Goal: Task Accomplishment & Management: Use online tool/utility

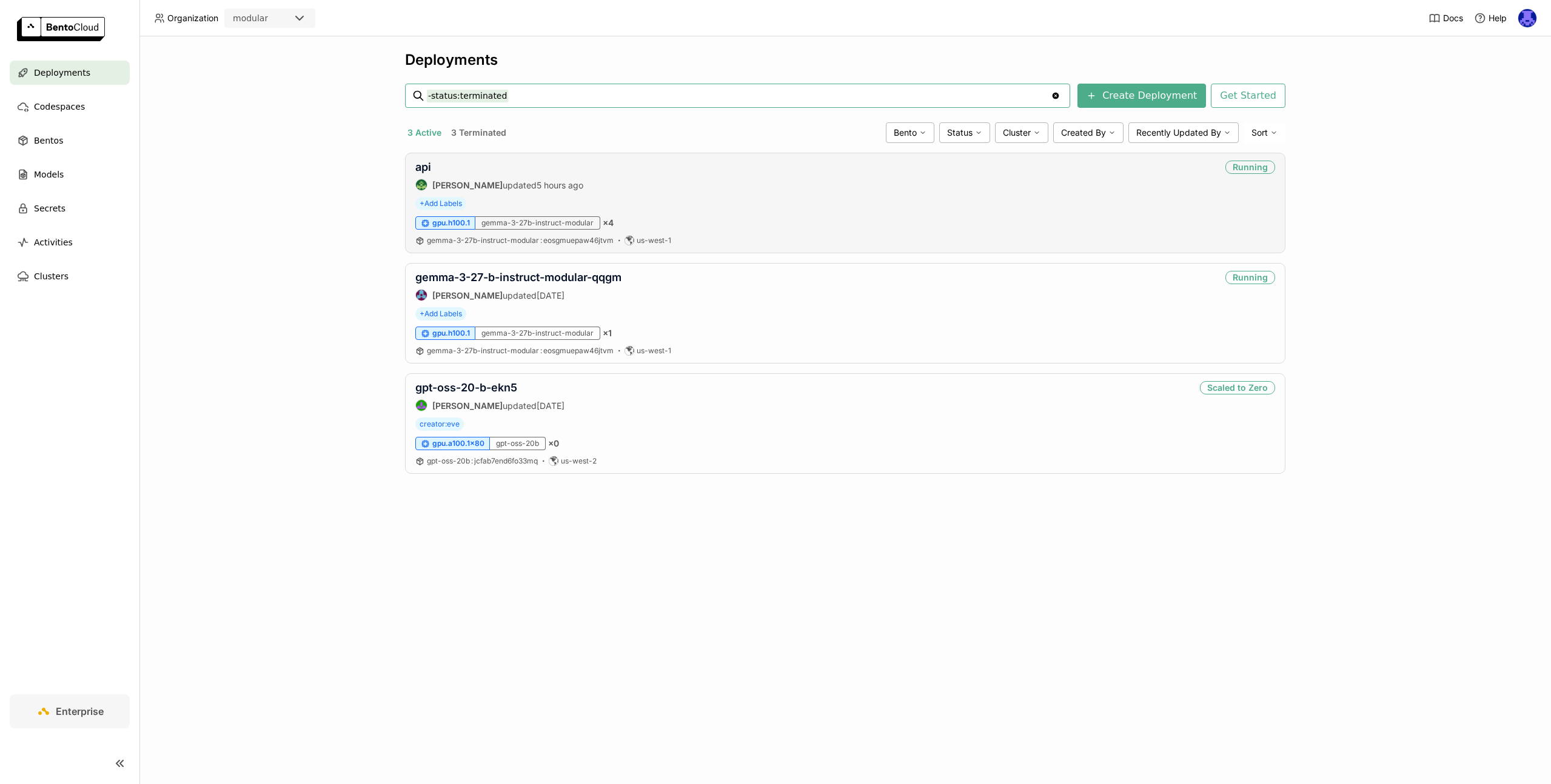
click at [409, 166] on div "api [PERSON_NAME] updated 5 hours ago Running + Add Labels gpu.h100.1 gemma-3-2…" at bounding box center [845, 203] width 880 height 100
click at [416, 167] on link "api" at bounding box center [423, 167] width 16 height 13
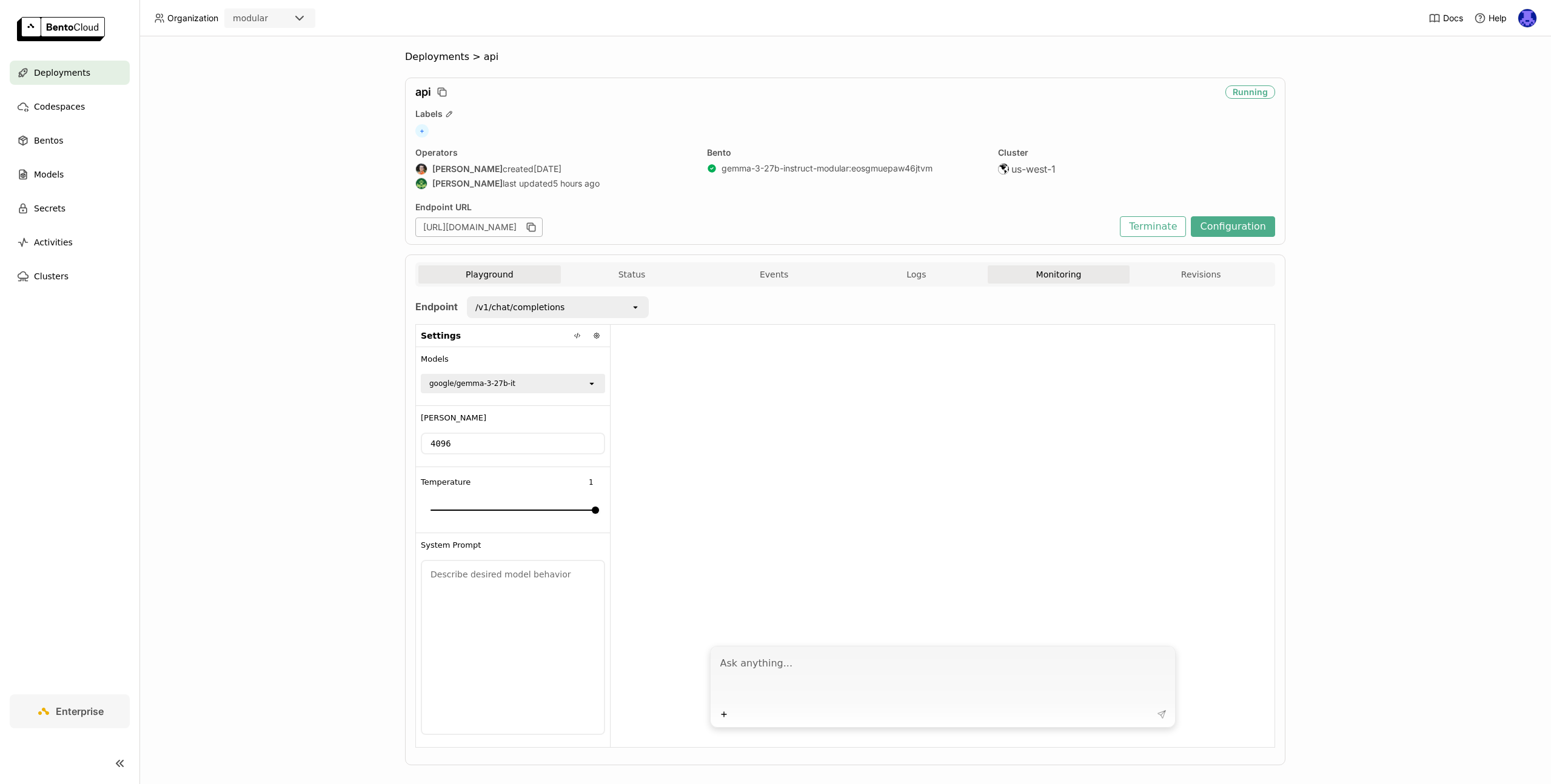
click at [1072, 276] on button "Monitoring" at bounding box center [1059, 274] width 143 height 18
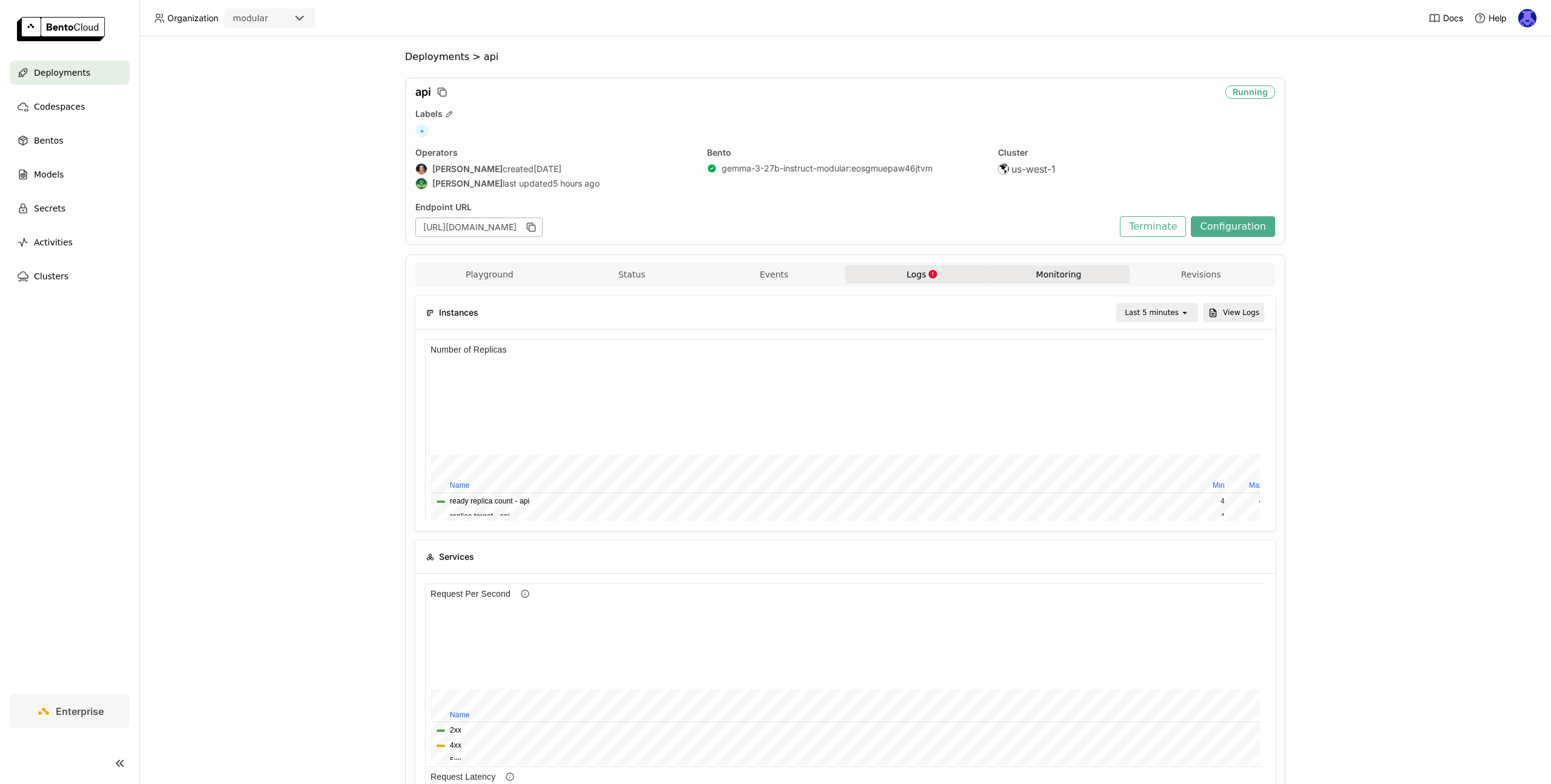
click at [932, 278] on icon "button" at bounding box center [933, 274] width 10 height 10
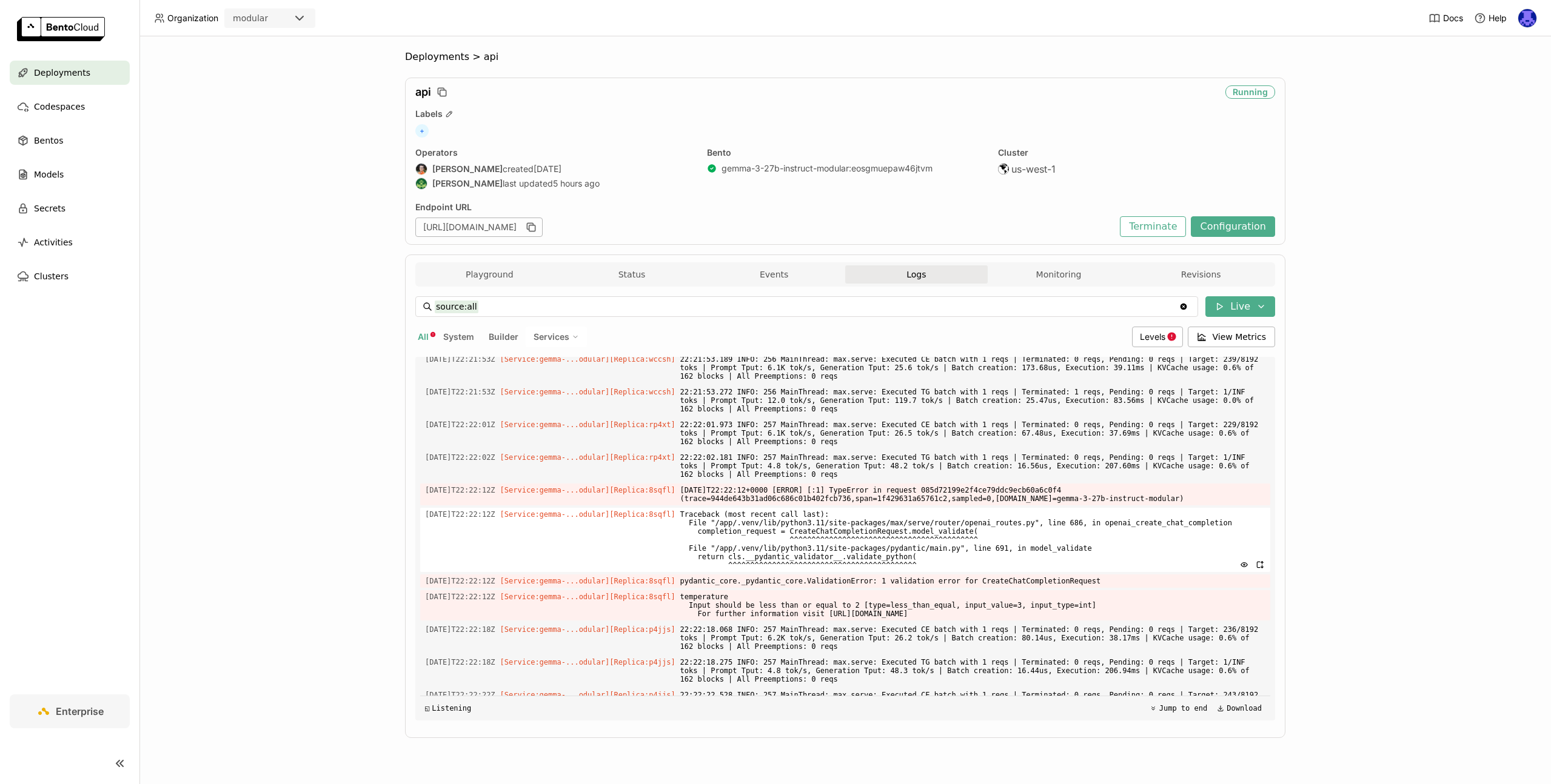
scroll to position [2860, 0]
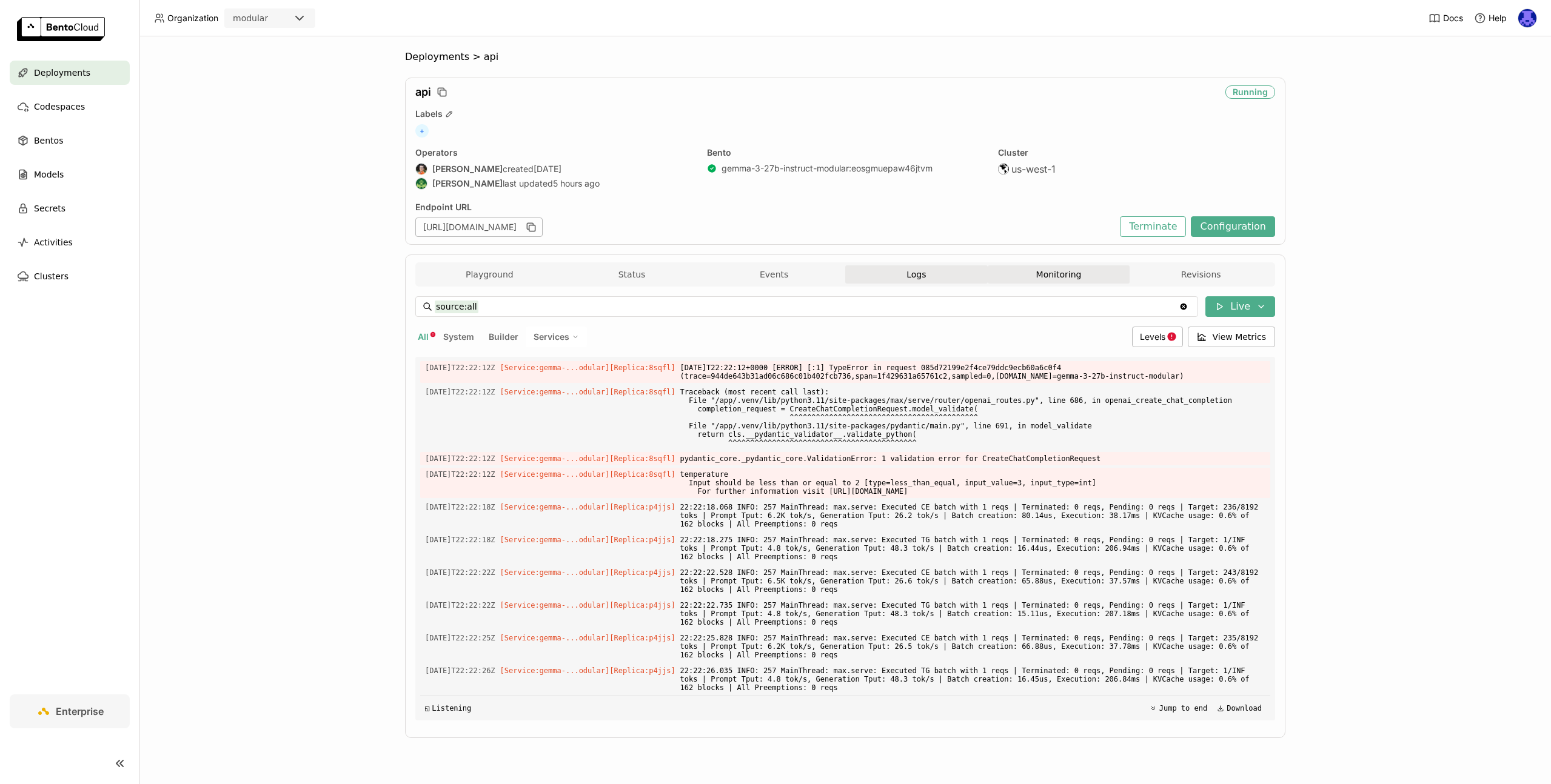
click at [1066, 272] on button "Monitoring" at bounding box center [1059, 274] width 143 height 18
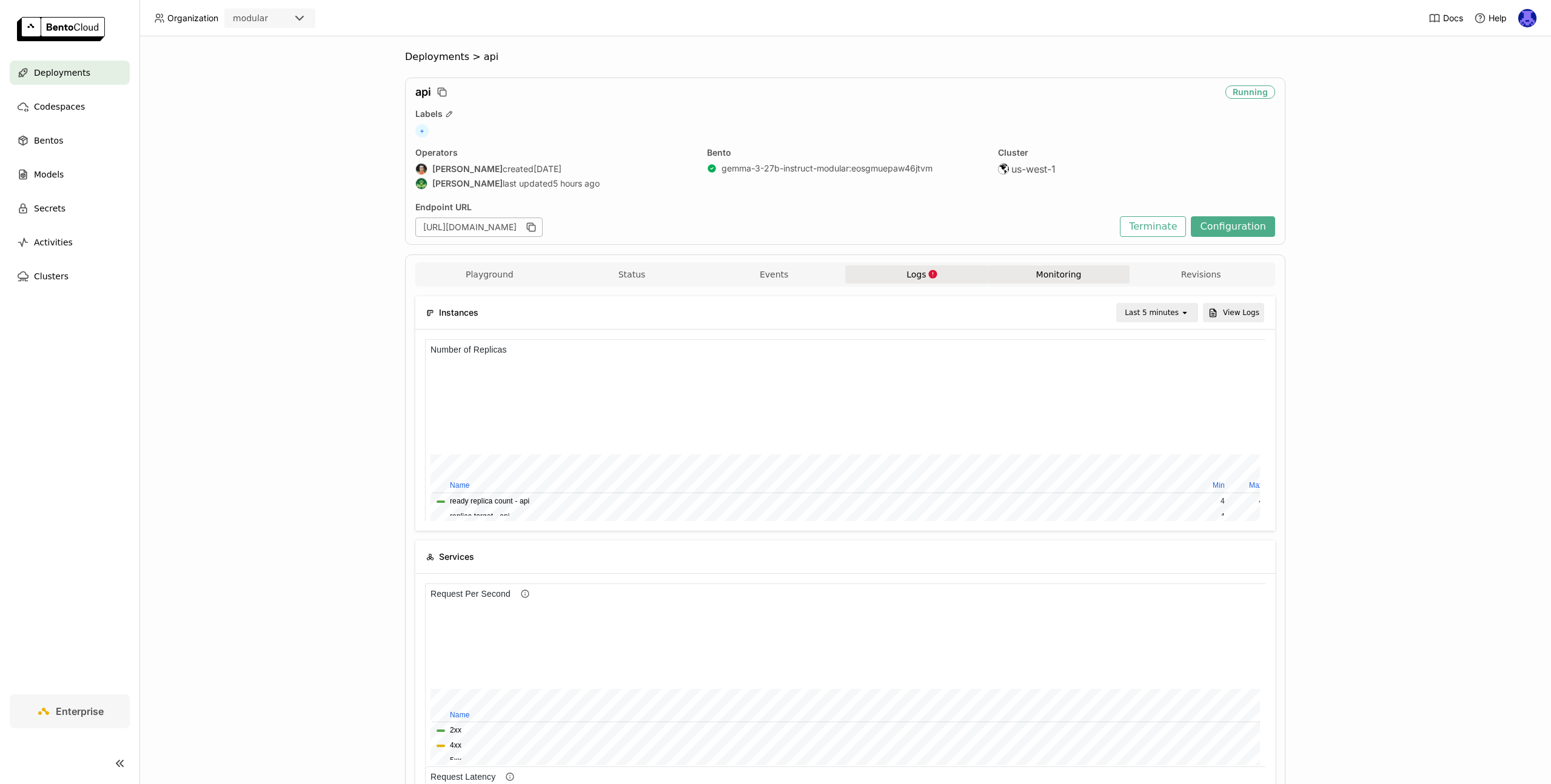
click at [917, 279] on span "Logs" at bounding box center [916, 275] width 20 height 11
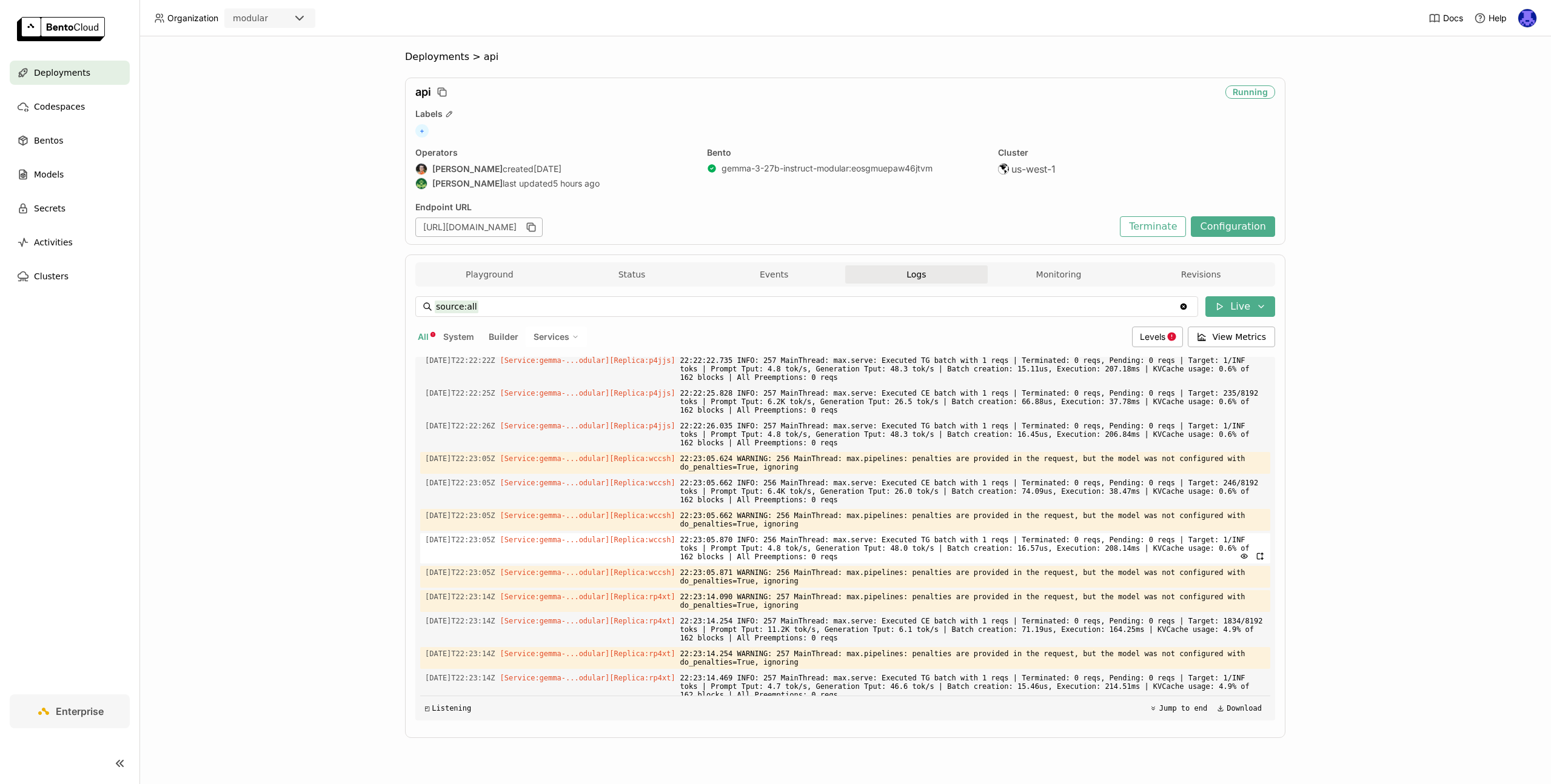
scroll to position [3202, 0]
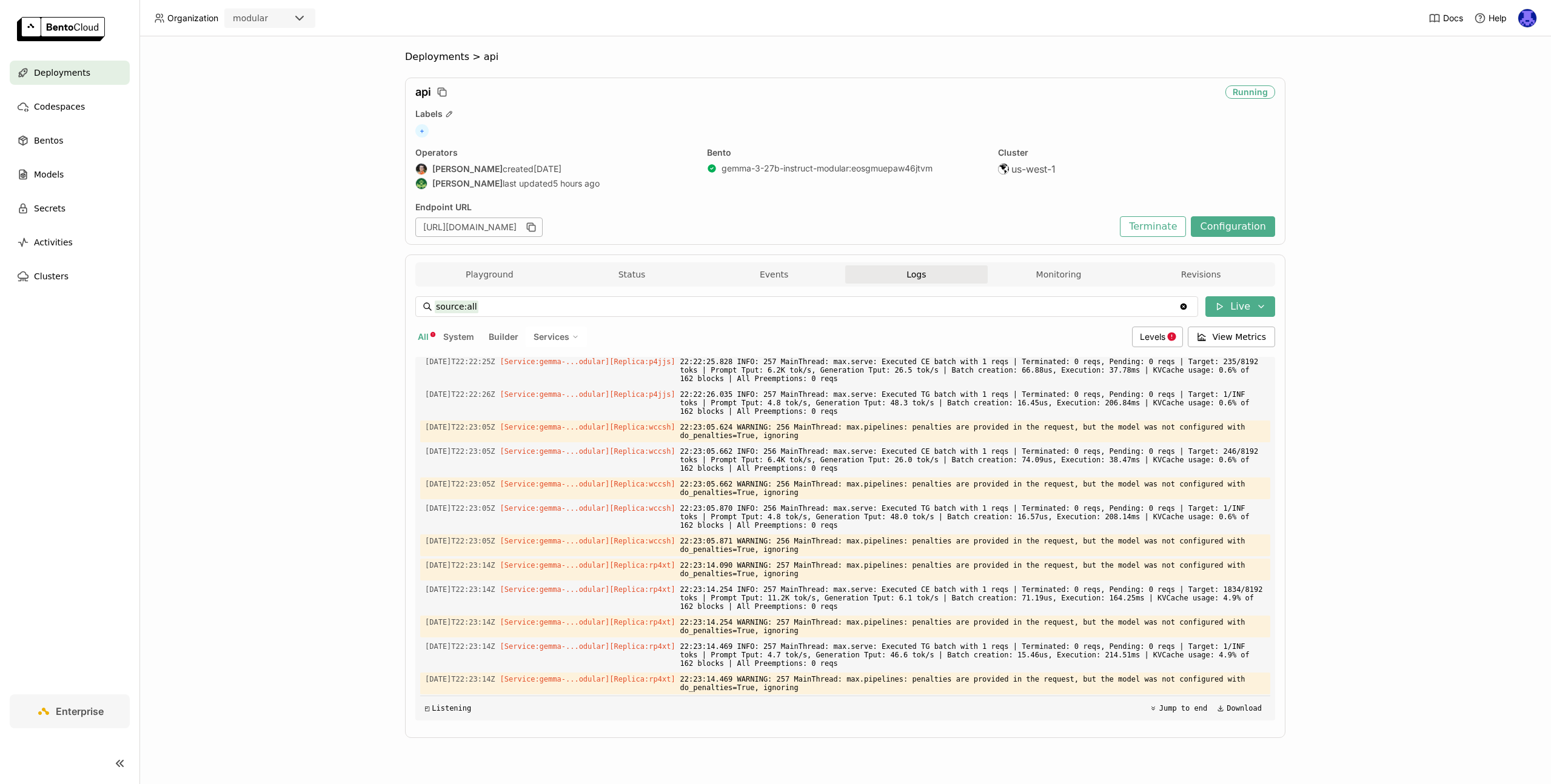
click at [1373, 184] on div "Deployments > api api Running Labels + Operators Sean Sheng created 5 days ago …" at bounding box center [845, 411] width 1412 height 748
click at [779, 282] on button "Events" at bounding box center [774, 274] width 143 height 18
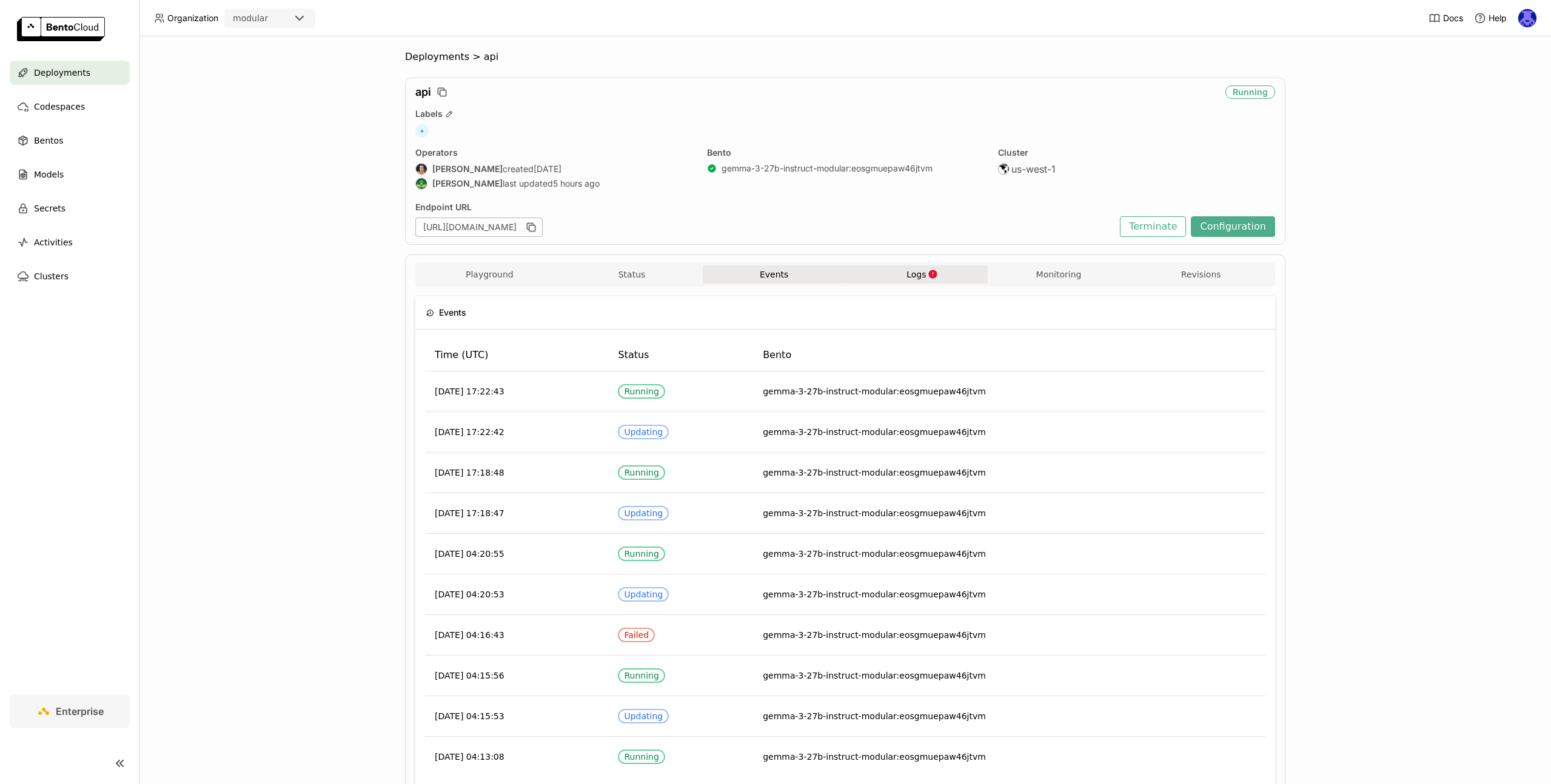
click at [927, 281] on button "Logs" at bounding box center [917, 274] width 143 height 18
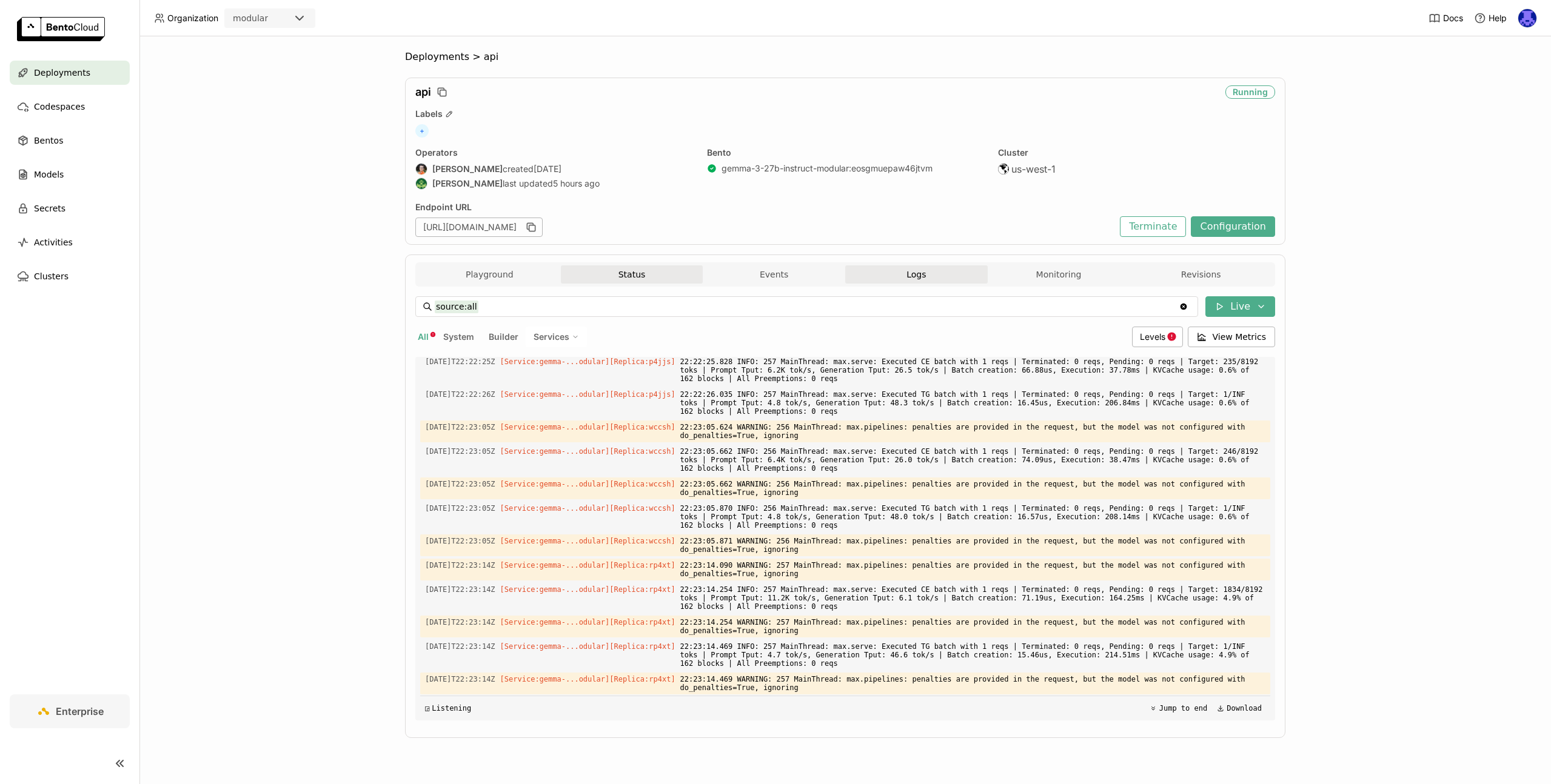
click at [630, 279] on button "Status" at bounding box center [632, 274] width 143 height 18
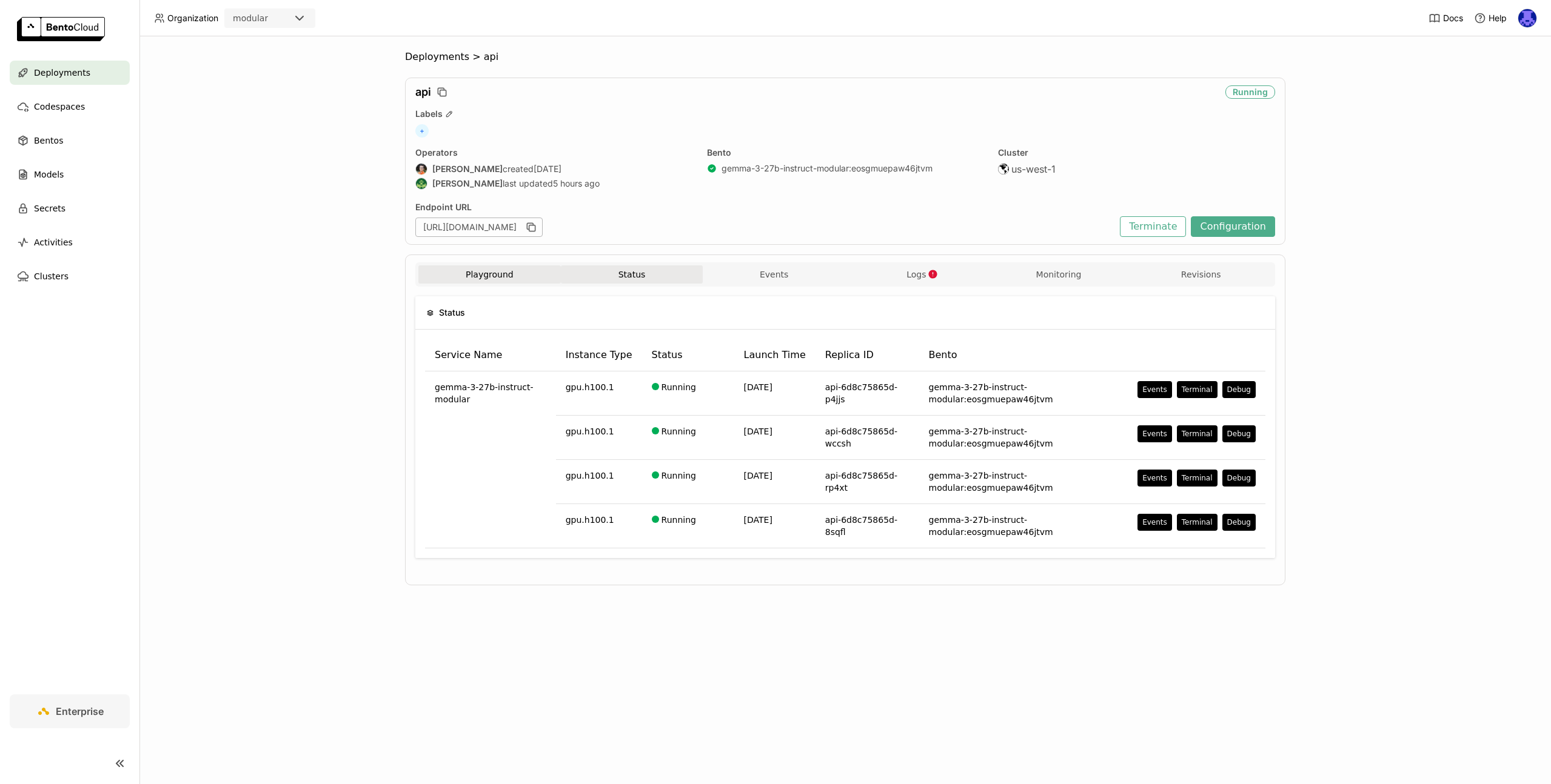
click at [462, 275] on button "Playground" at bounding box center [490, 274] width 143 height 18
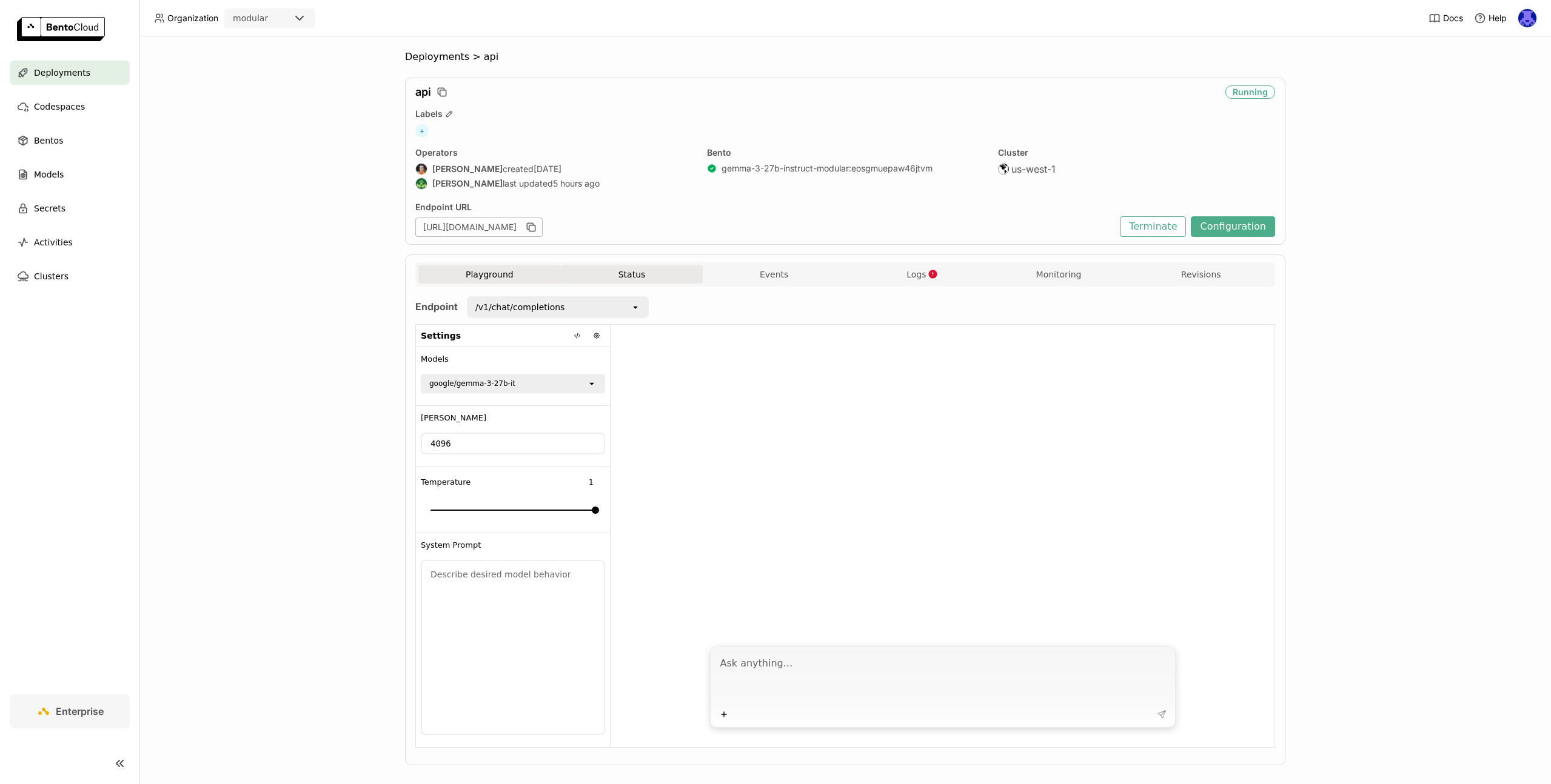
click at [585, 279] on button "Status" at bounding box center [632, 274] width 143 height 18
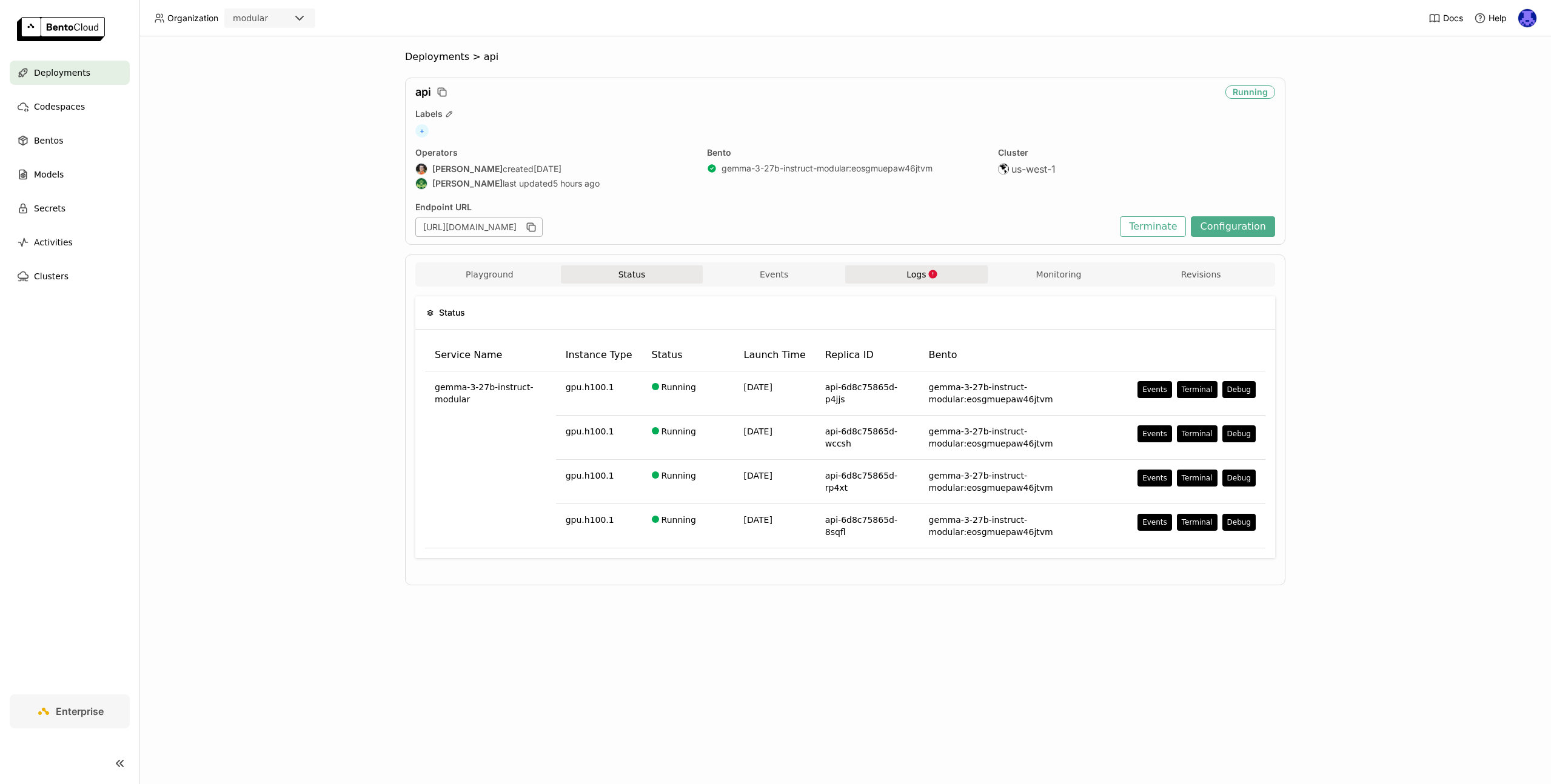
click at [924, 280] on button "Logs" at bounding box center [917, 274] width 143 height 18
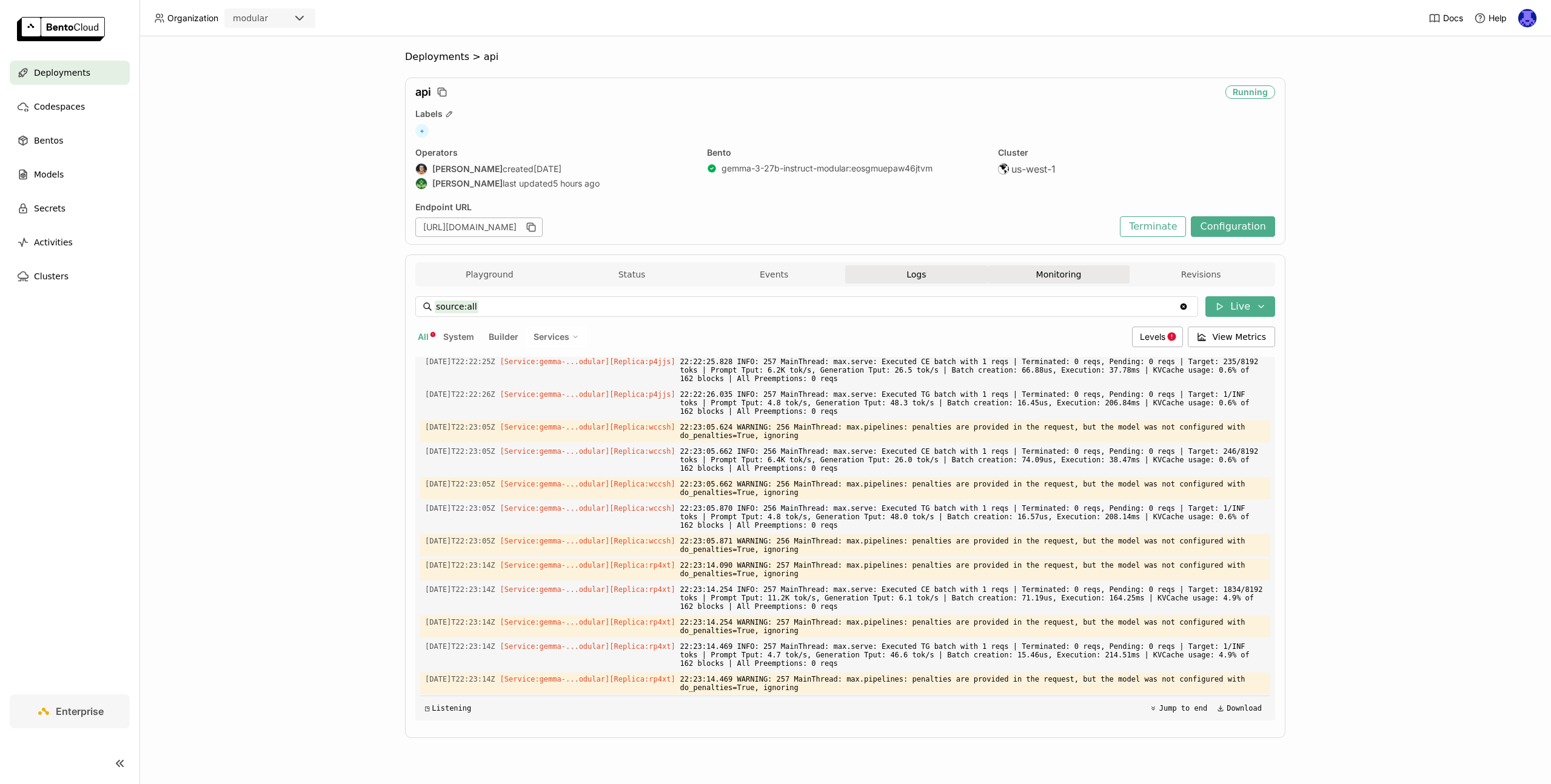
click at [1076, 268] on button "Monitoring" at bounding box center [1059, 274] width 143 height 18
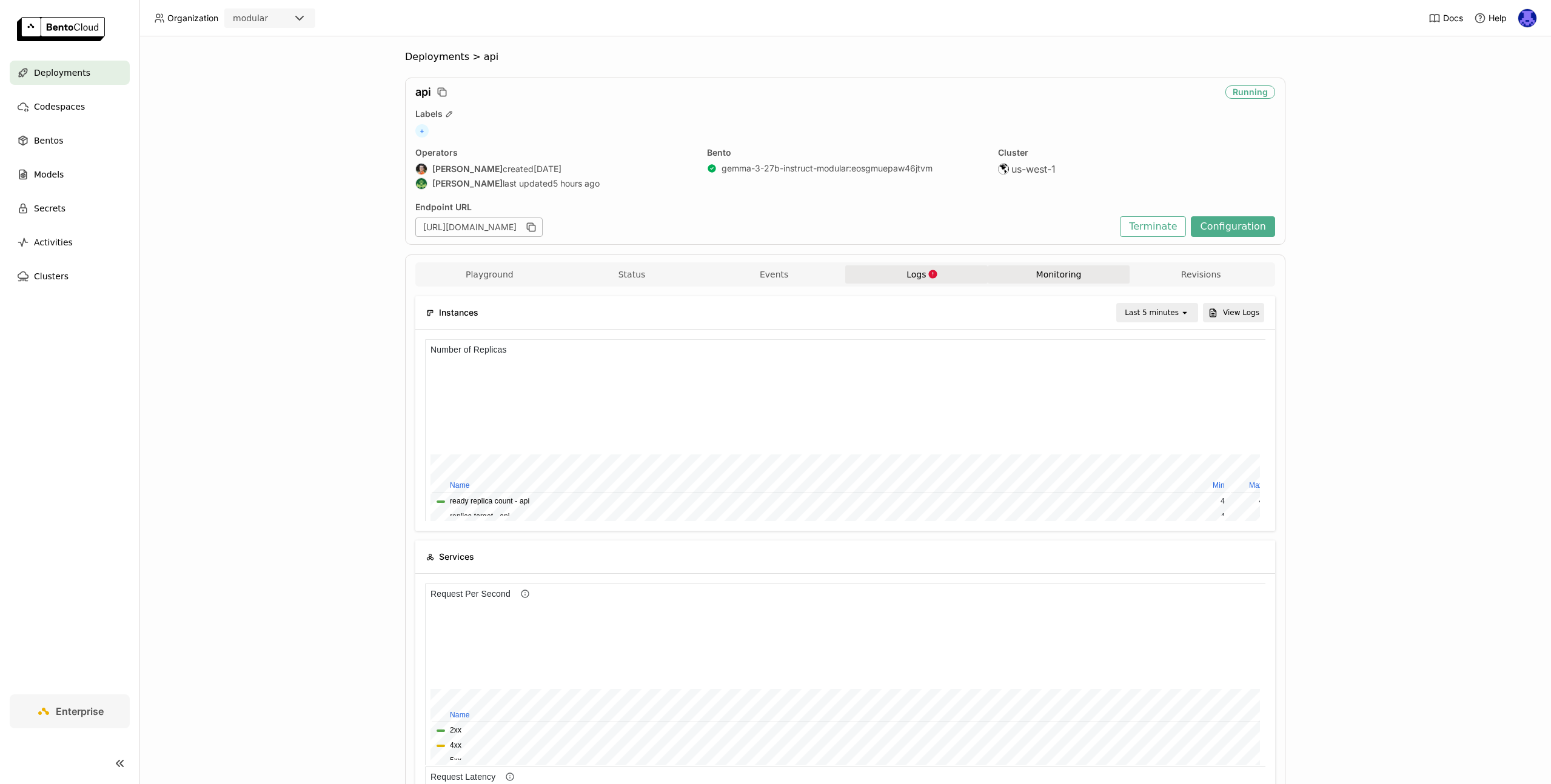
click at [892, 272] on button "Logs" at bounding box center [917, 274] width 143 height 18
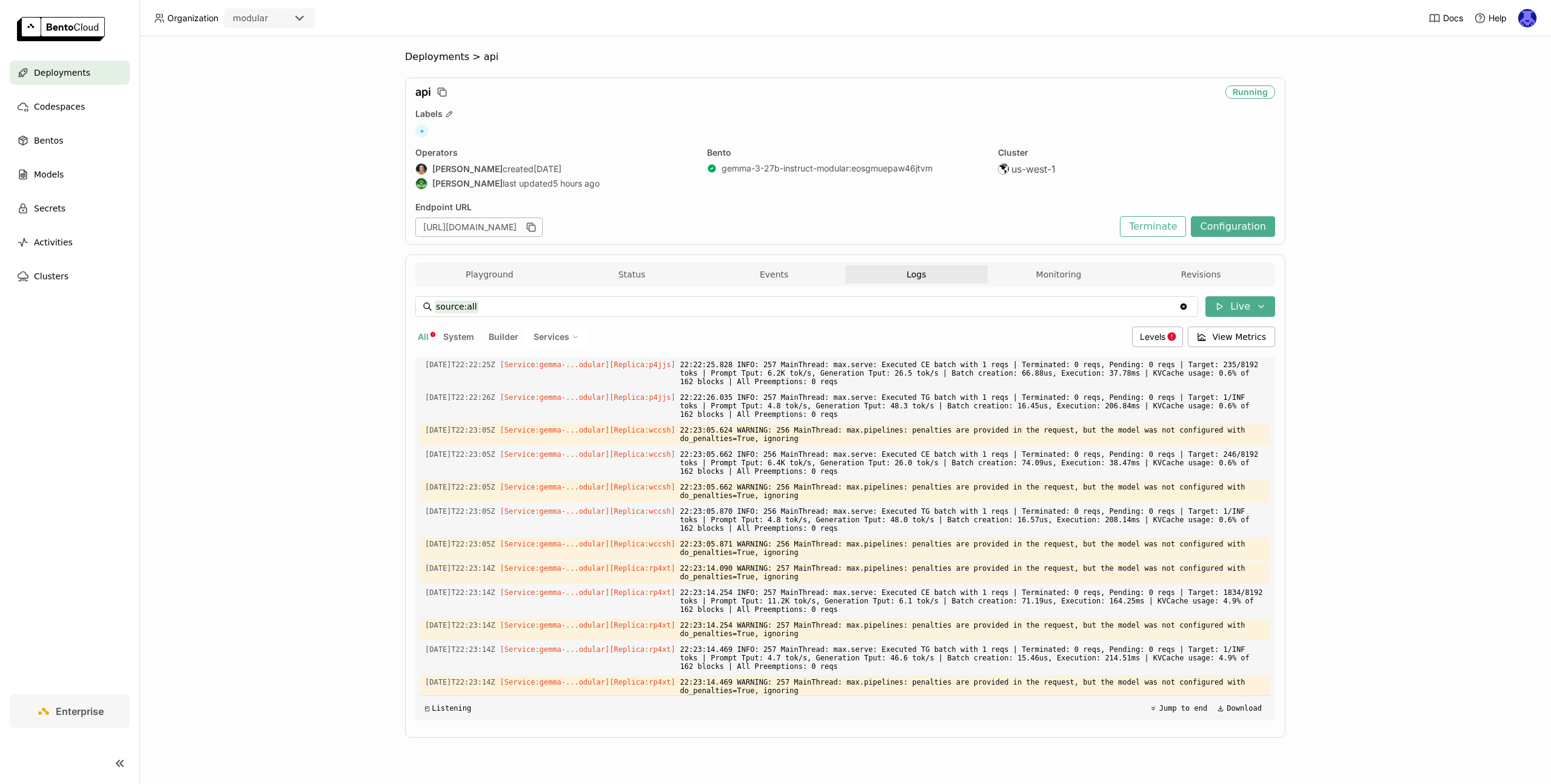
scroll to position [3900, 0]
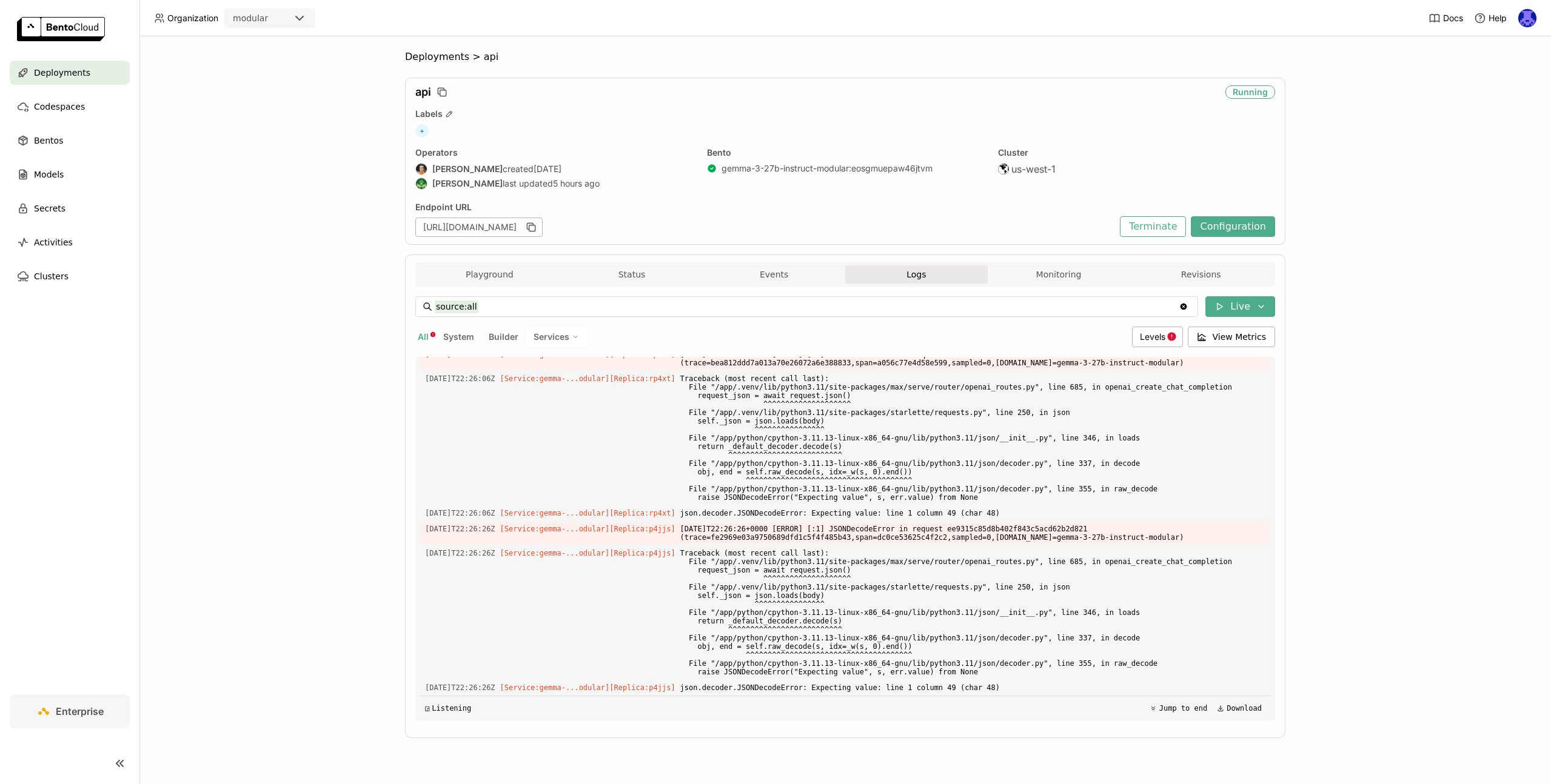
click at [429, 335] on button "All" at bounding box center [423, 337] width 16 height 16
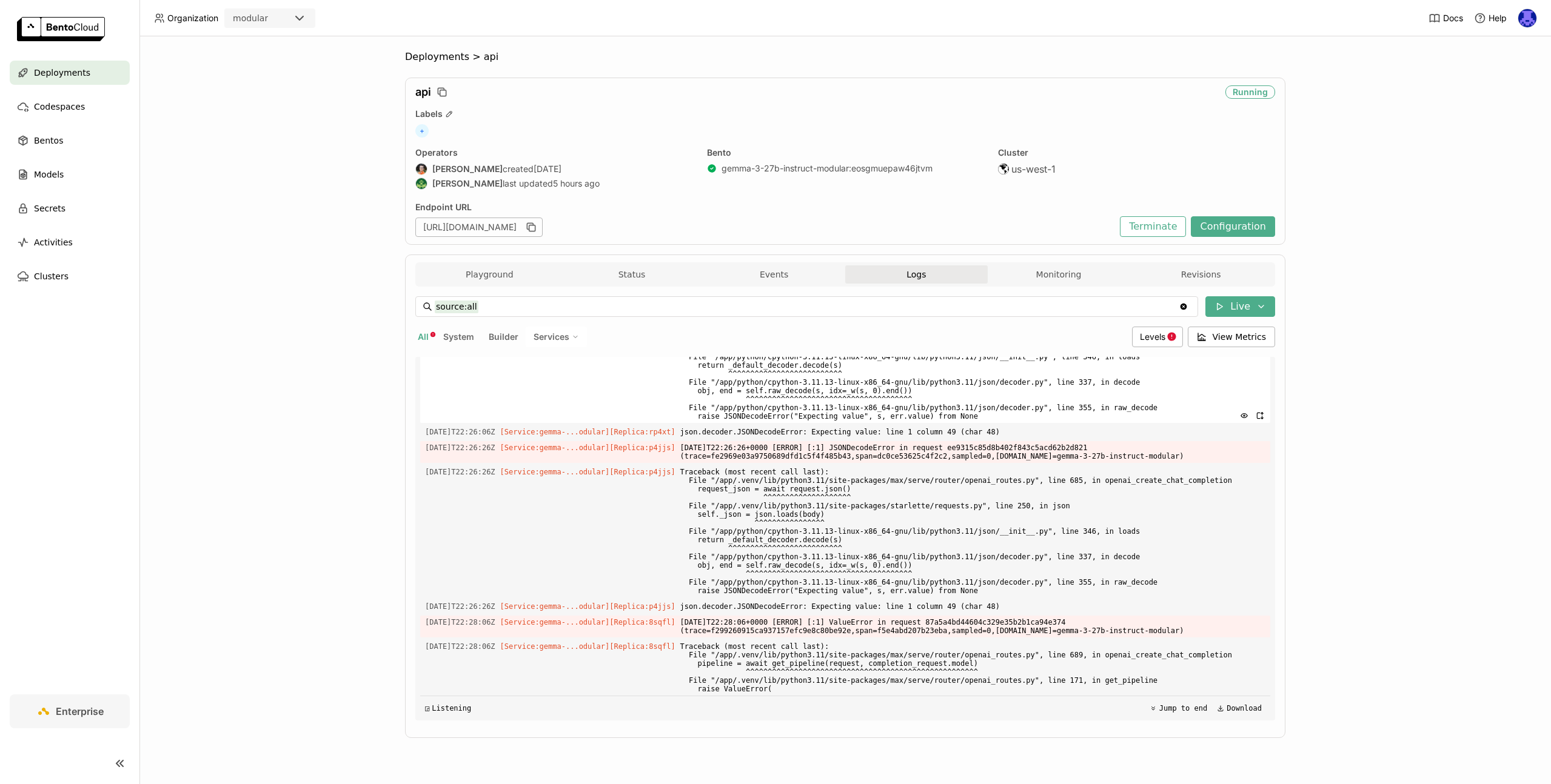
scroll to position [3342, 0]
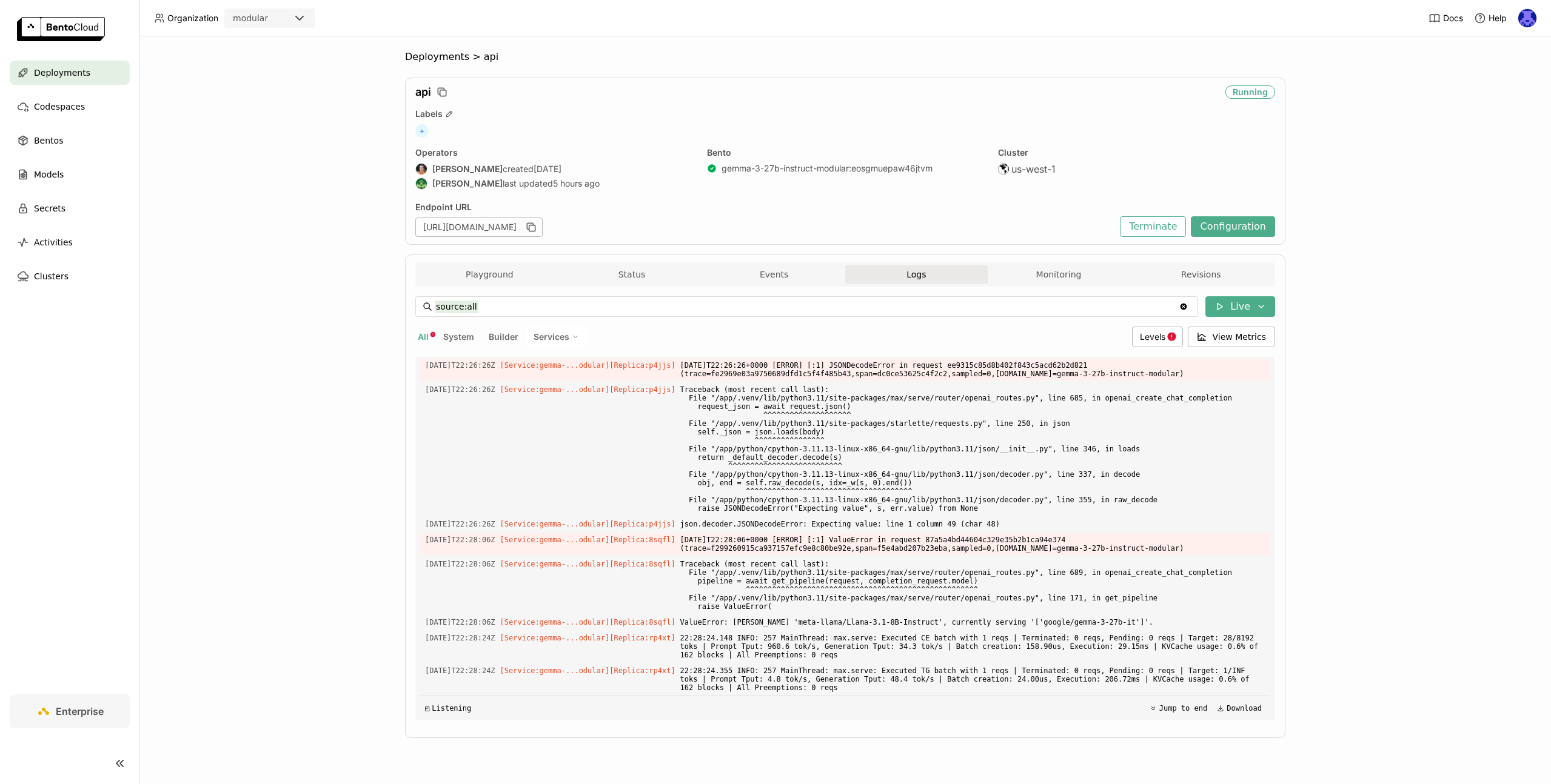
click at [1072, 291] on div "source:all source:all Clear value Live All System Builder Services Levels View …" at bounding box center [845, 508] width 859 height 444
click at [1066, 271] on button "Monitoring" at bounding box center [1059, 274] width 143 height 18
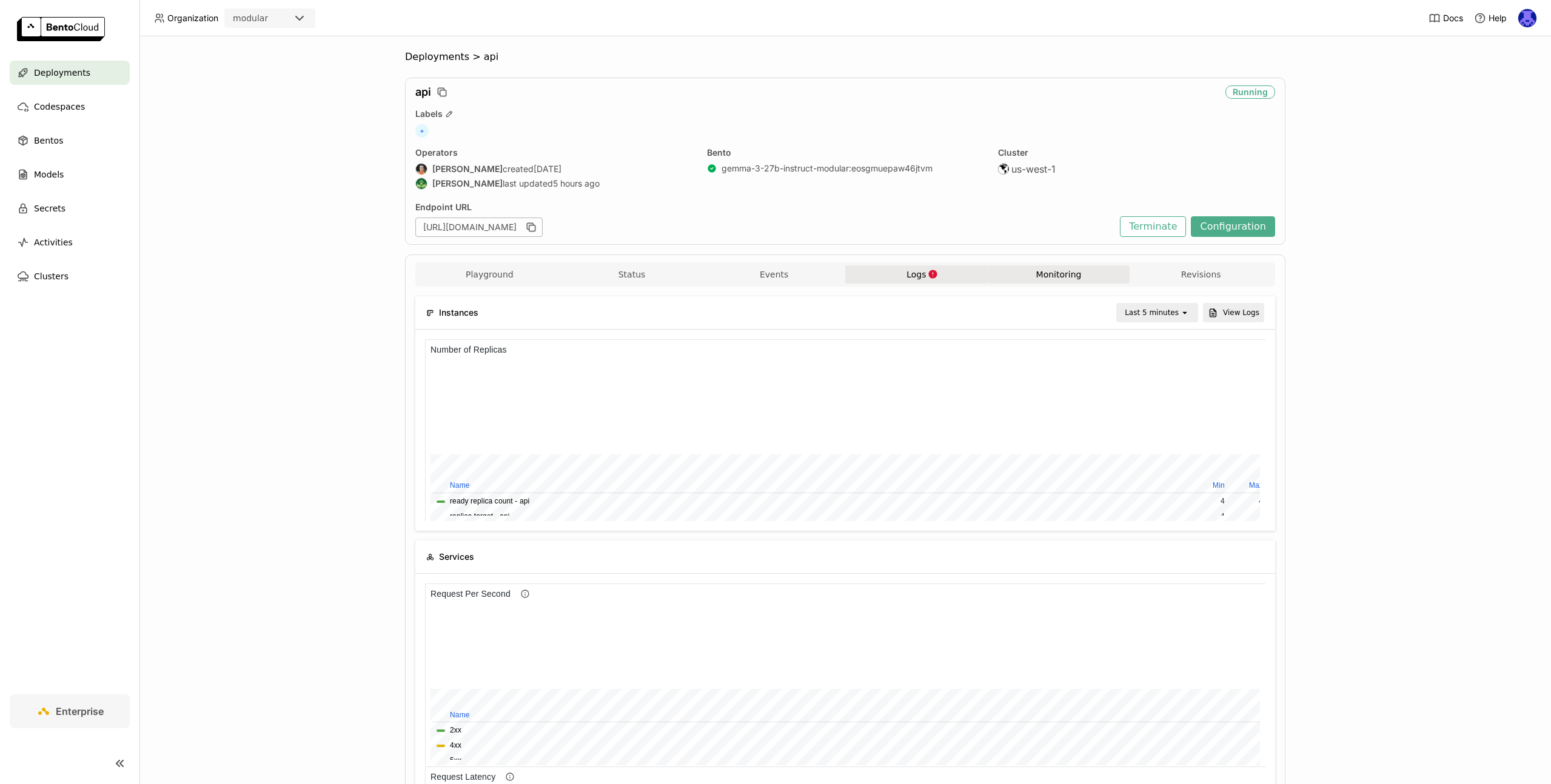
click at [909, 272] on span "Logs" at bounding box center [916, 275] width 20 height 11
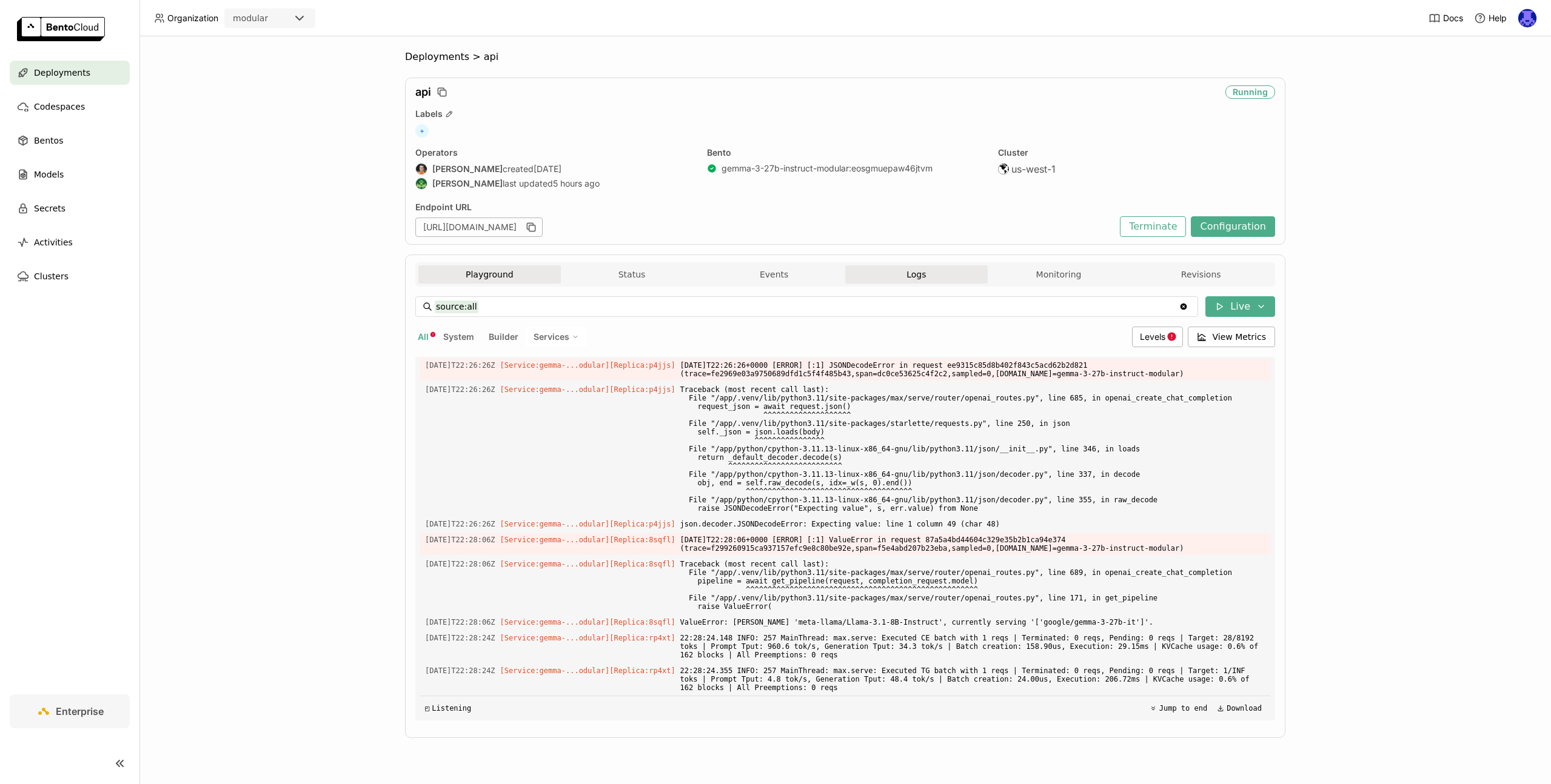
click at [508, 276] on button "Playground" at bounding box center [490, 274] width 143 height 18
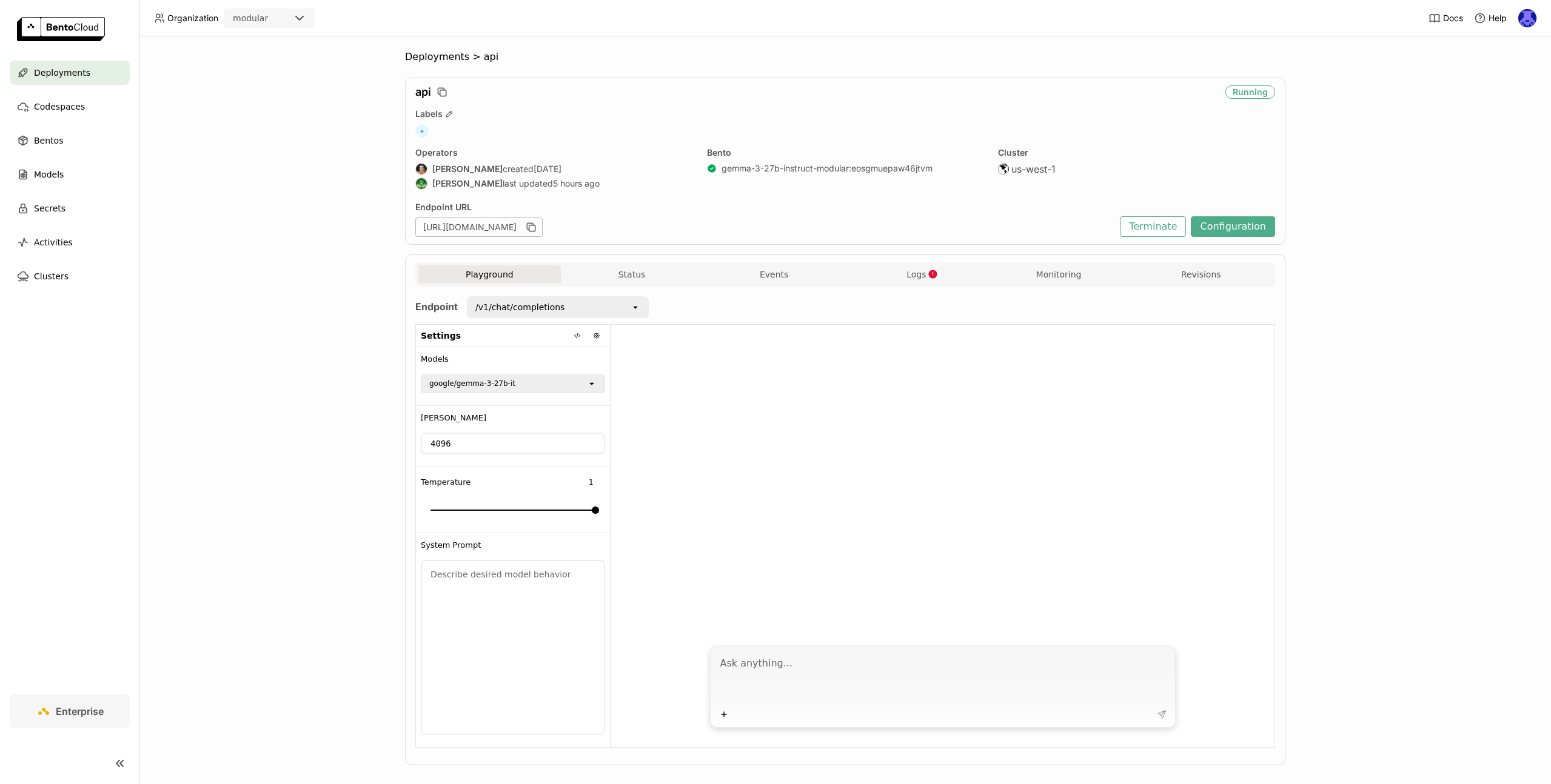
click at [866, 666] on textarea at bounding box center [944, 677] width 448 height 55
type textarea "tell me a joke"
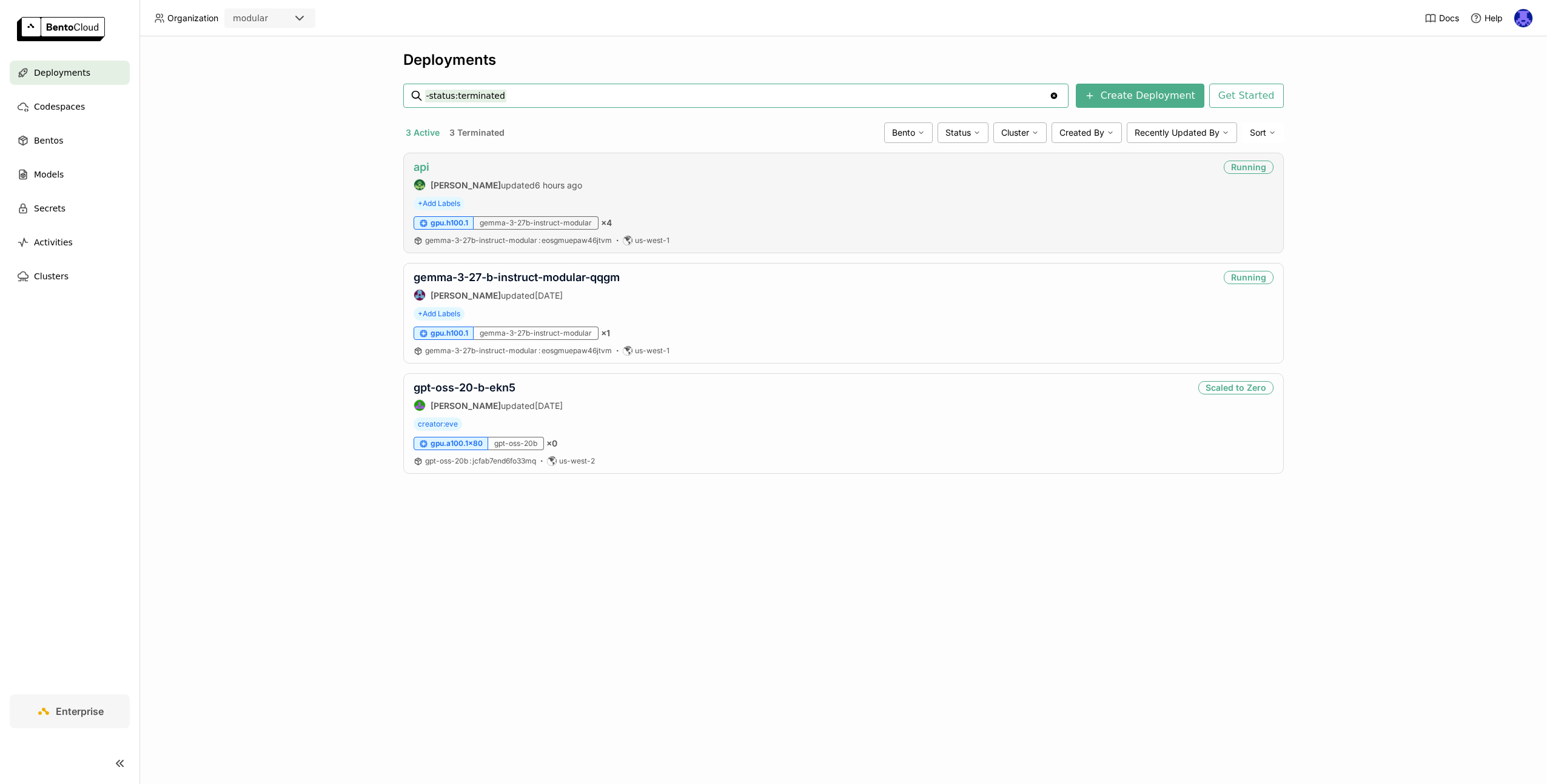
click at [415, 169] on link "api" at bounding box center [421, 167] width 16 height 13
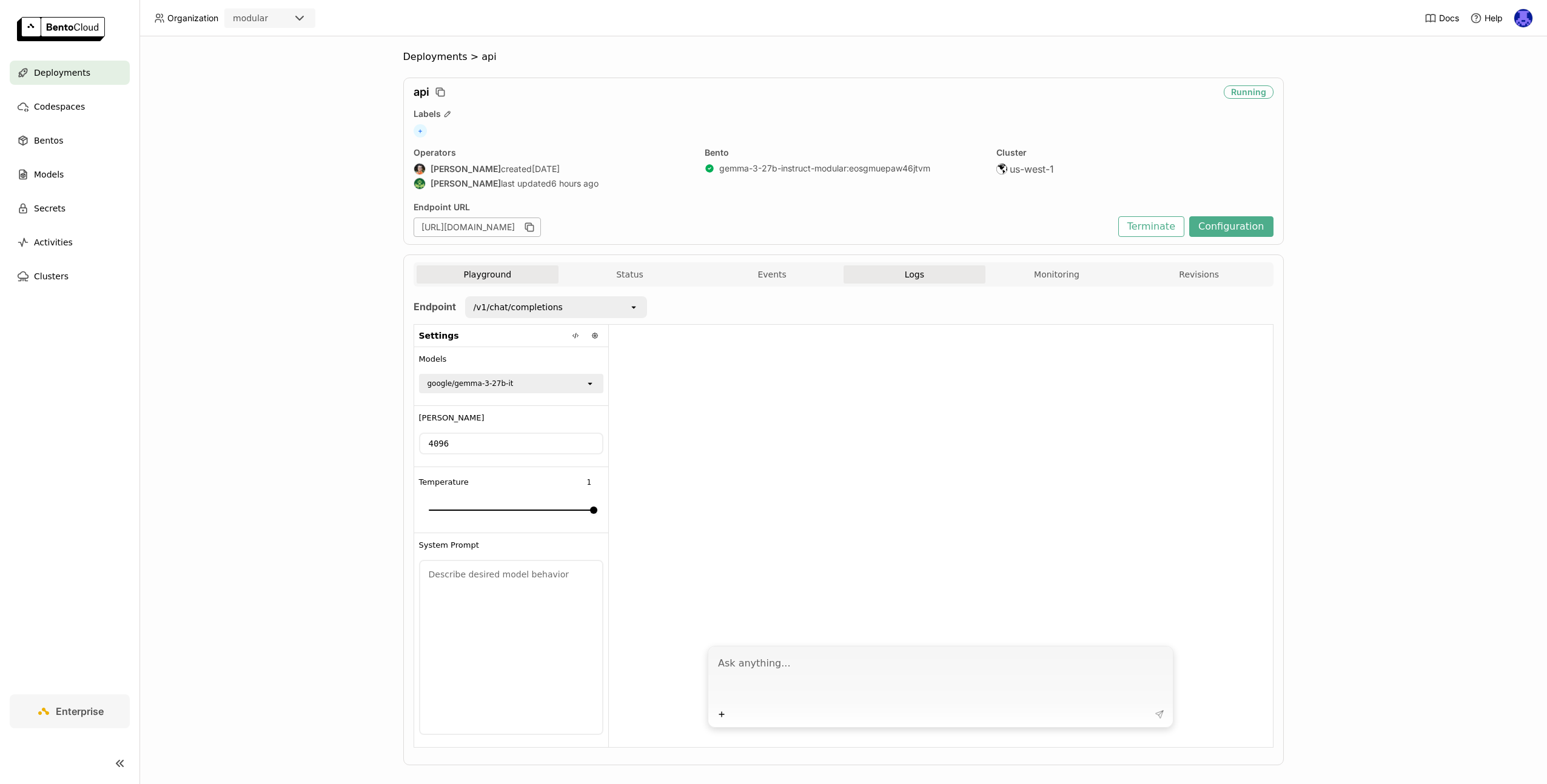
click at [938, 273] on button "Logs" at bounding box center [915, 274] width 143 height 18
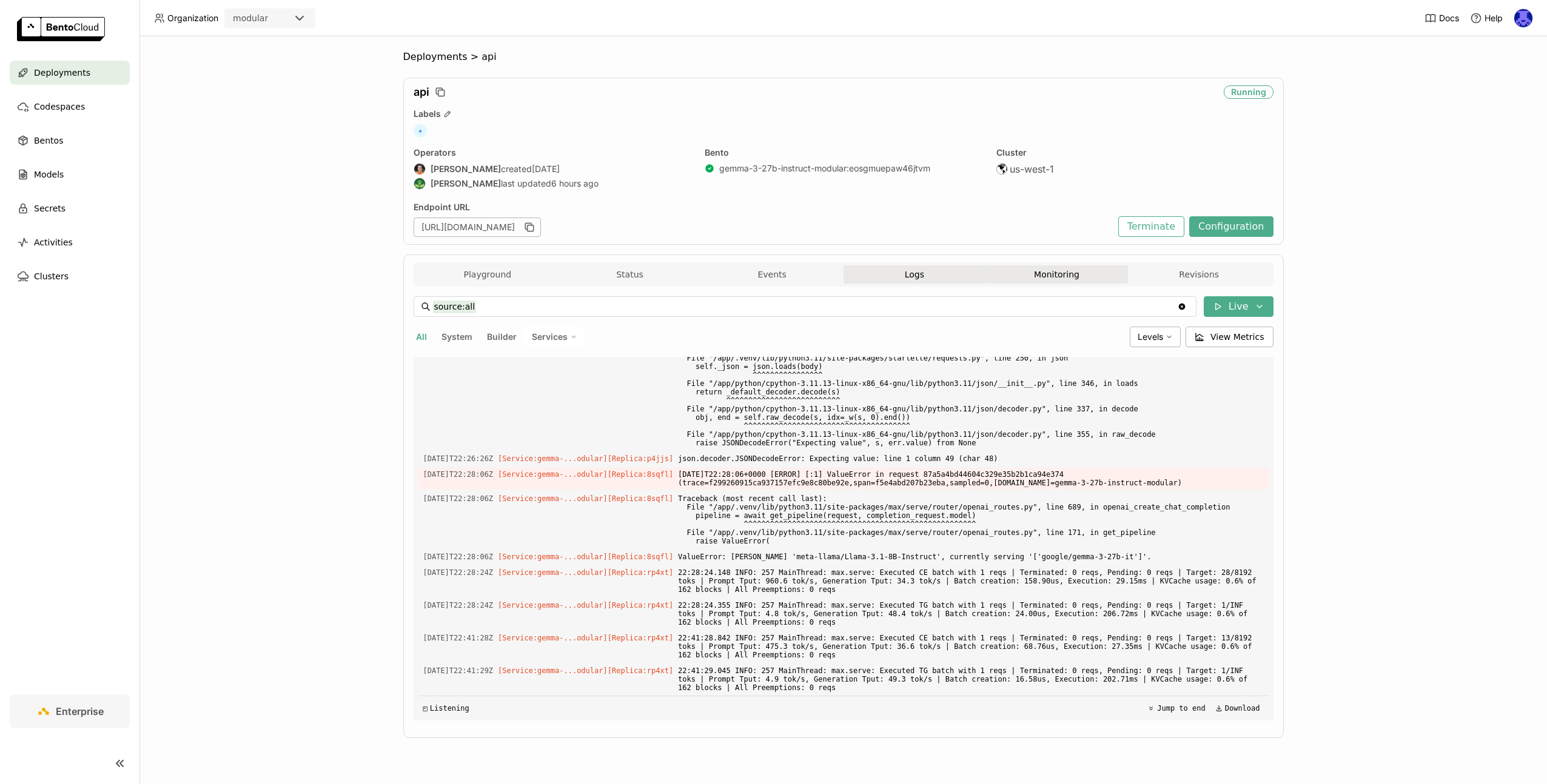
click at [1048, 280] on button "Monitoring" at bounding box center [1056, 274] width 143 height 18
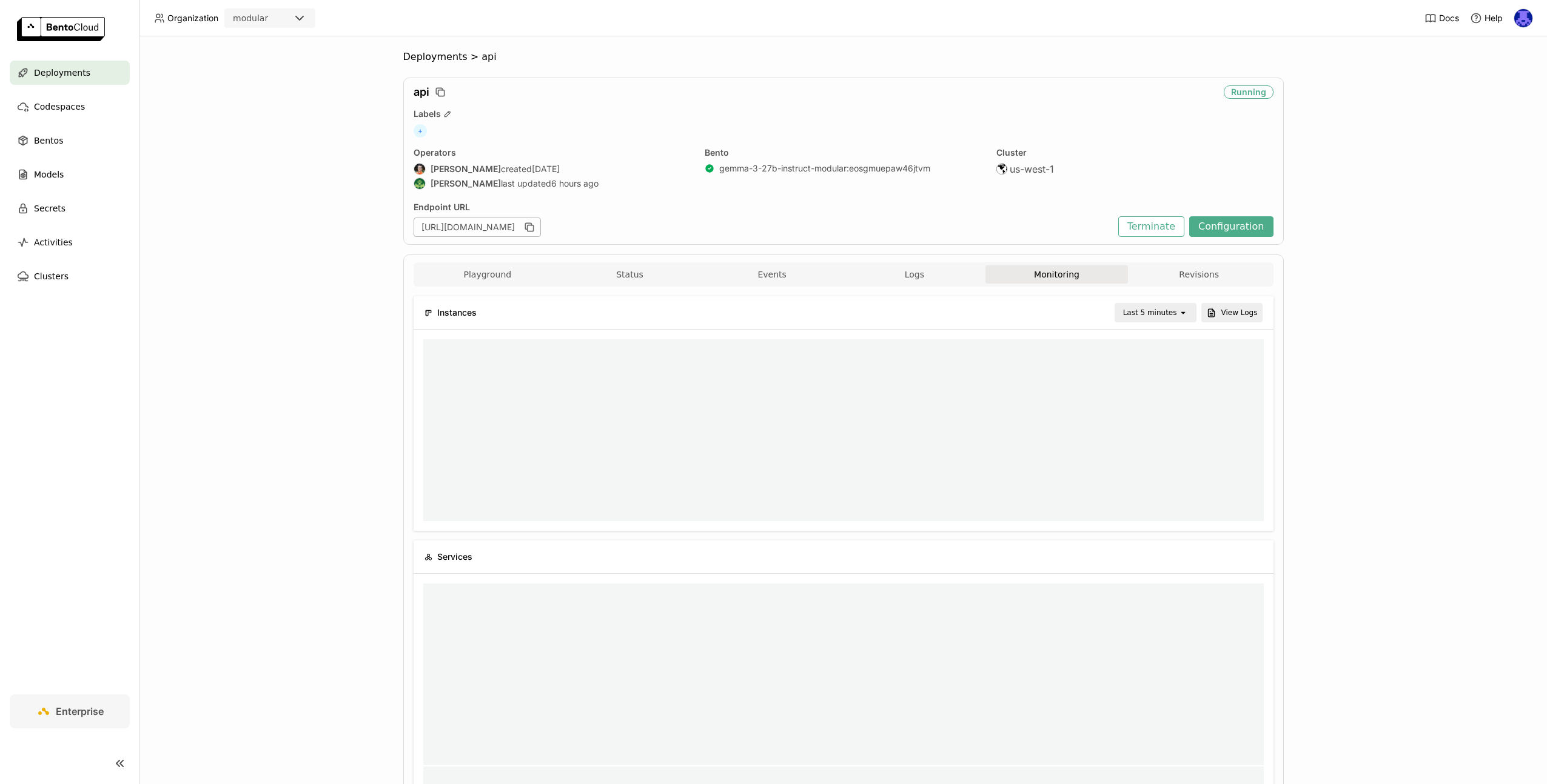
scroll to position [9, 9]
